Goal: Task Accomplishment & Management: Manage account settings

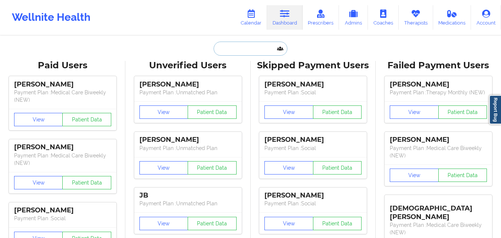
click at [241, 53] on input "text" at bounding box center [250, 49] width 73 height 14
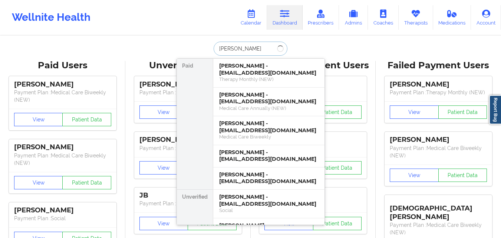
type input "[PERSON_NAME]"
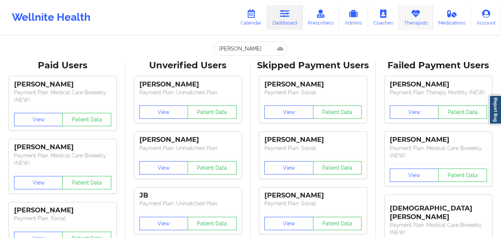
click at [409, 16] on link "Therapists" at bounding box center [416, 17] width 34 height 24
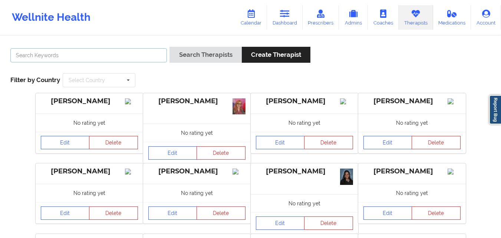
click at [119, 49] on input "text" at bounding box center [88, 55] width 156 height 14
type input "[PERSON_NAME]"
click at [169, 47] on button "Search Therapists" at bounding box center [205, 55] width 72 height 16
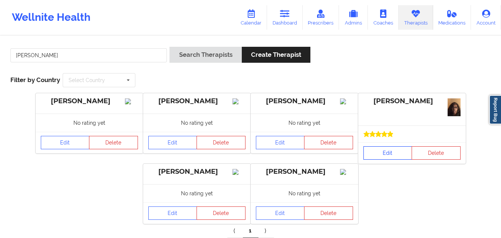
click at [390, 146] on link "Edit" at bounding box center [387, 152] width 49 height 13
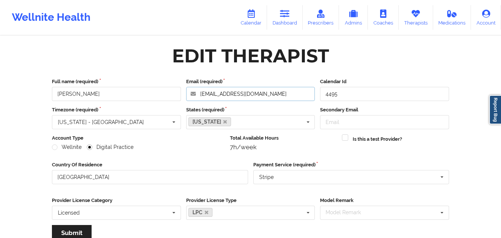
click at [262, 96] on input "[EMAIL_ADDRESS][DOMAIN_NAME]" at bounding box center [250, 94] width 129 height 14
paste input "[PERSON_NAME], ATHEIREMY"
type input "[EMAIL_ADDRESS][DOMAIN_NAME]"
click at [418, 17] on icon at bounding box center [416, 14] width 10 height 8
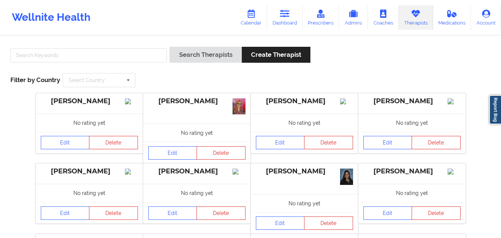
click at [123, 63] on div at bounding box center [89, 57] width 162 height 21
click at [117, 56] on input "text" at bounding box center [88, 55] width 156 height 14
type input "[PERSON_NAME]"
click at [169, 47] on button "Search Therapists" at bounding box center [205, 55] width 72 height 16
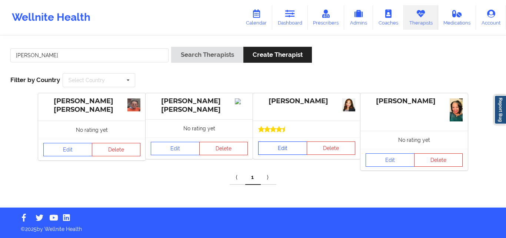
click at [288, 147] on link "Edit" at bounding box center [282, 147] width 49 height 13
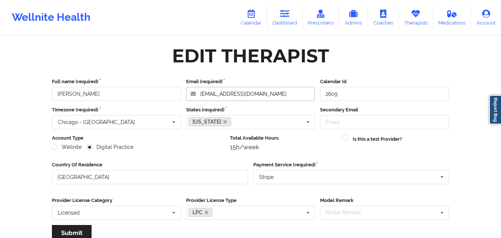
click at [284, 93] on input "[EMAIL_ADDRESS][DOMAIN_NAME]" at bounding box center [250, 94] width 129 height 14
click at [409, 21] on link "Therapists" at bounding box center [416, 17] width 34 height 24
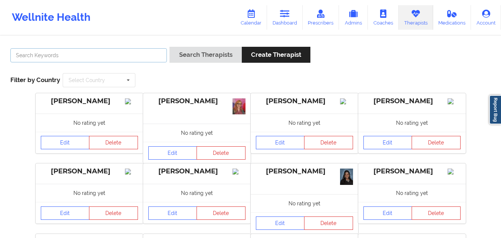
click at [121, 53] on input "text" at bounding box center [88, 55] width 156 height 14
type input "[PERSON_NAME]"
click at [169, 47] on button "Search Therapists" at bounding box center [205, 55] width 72 height 16
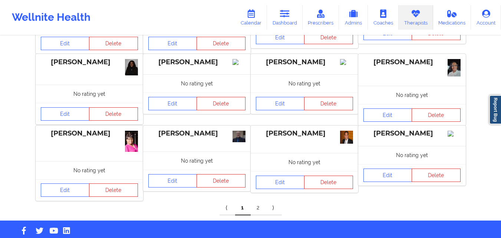
scroll to position [259, 0]
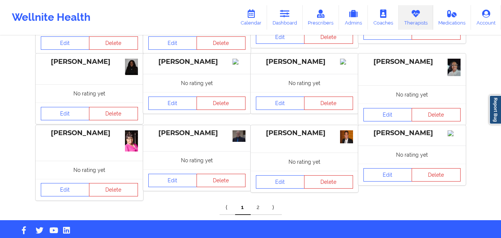
click at [260, 200] on link "2" at bounding box center [259, 207] width 16 height 15
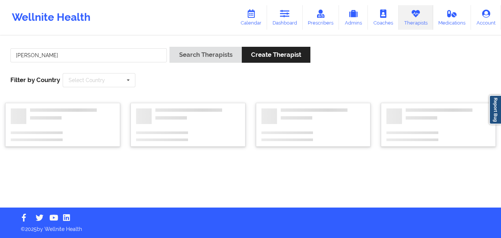
scroll to position [0, 0]
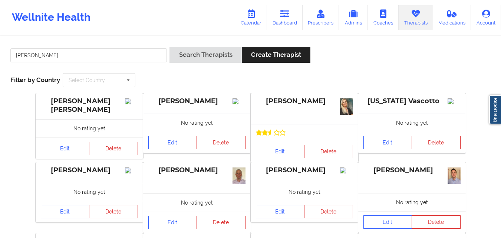
click at [277, 143] on div "Edit Delete" at bounding box center [305, 152] width 108 height 22
click at [278, 147] on link "Edit" at bounding box center [280, 151] width 49 height 13
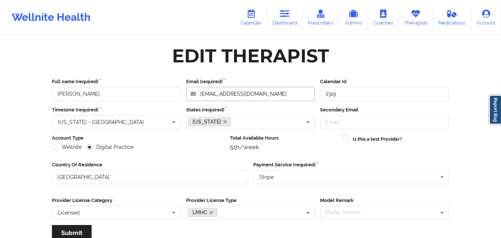
click at [264, 87] on input "[EMAIL_ADDRESS][DOMAIN_NAME]" at bounding box center [250, 94] width 129 height 14
